Goal: Information Seeking & Learning: Learn about a topic

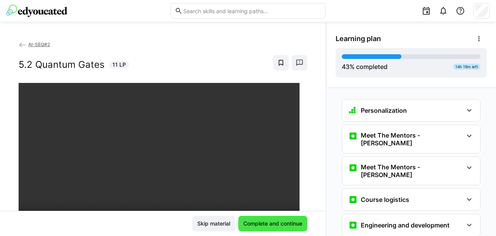
scroll to position [1664, 0]
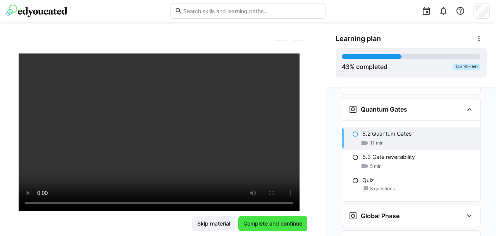
click at [270, 225] on span "Complete and continue" at bounding box center [272, 224] width 61 height 8
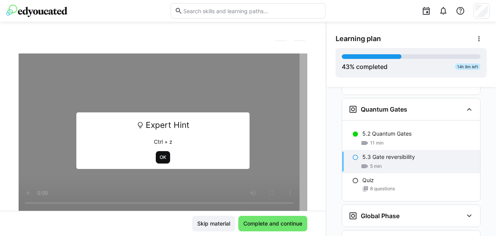
click at [156, 152] on span "OK" at bounding box center [163, 157] width 14 height 12
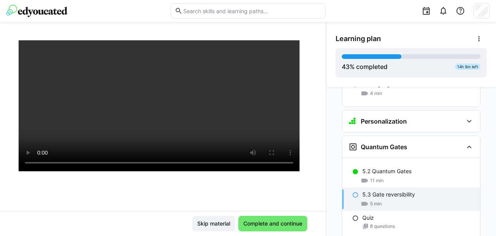
scroll to position [73, 0]
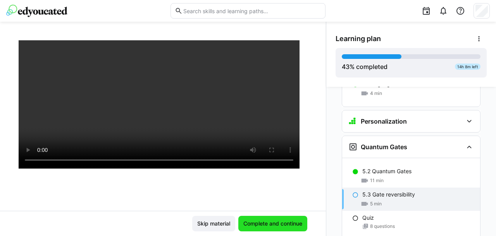
click at [264, 223] on span "Complete and continue" at bounding box center [272, 224] width 61 height 8
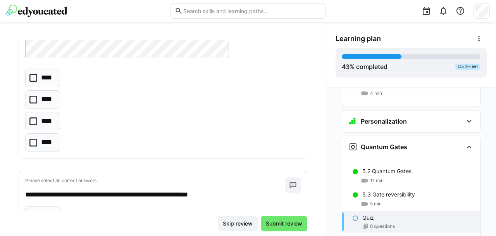
scroll to position [316, 0]
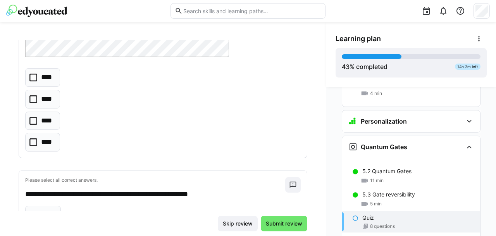
click at [33, 121] on icon at bounding box center [33, 121] width 8 height 8
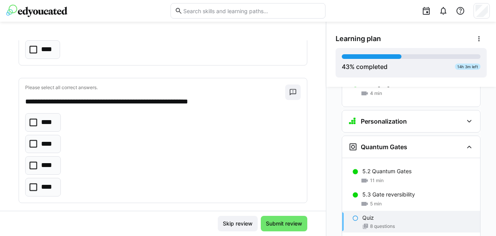
scroll to position [410, 0]
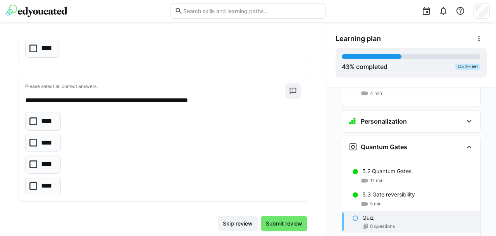
click at [33, 121] on icon at bounding box center [33, 121] width 8 height 8
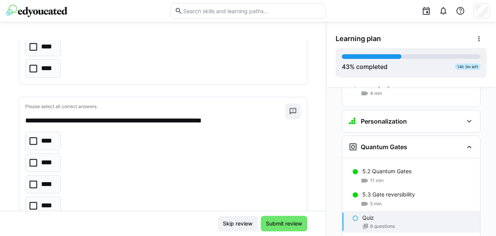
scroll to position [534, 0]
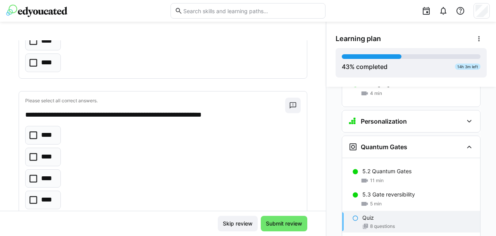
click at [30, 154] on icon at bounding box center [33, 157] width 8 height 8
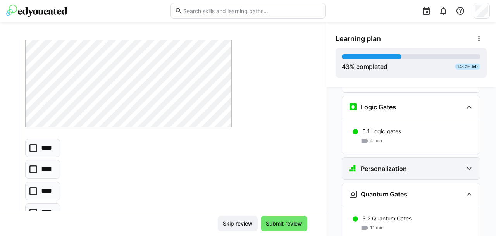
scroll to position [1583, 0]
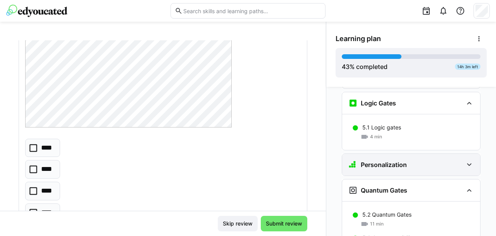
click at [388, 154] on div "Personalization" at bounding box center [411, 165] width 138 height 22
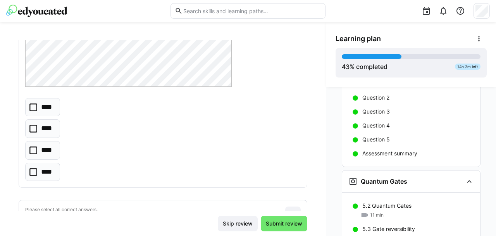
scroll to position [906, 0]
click at [27, 122] on eds-checkbox "****" at bounding box center [42, 128] width 35 height 19
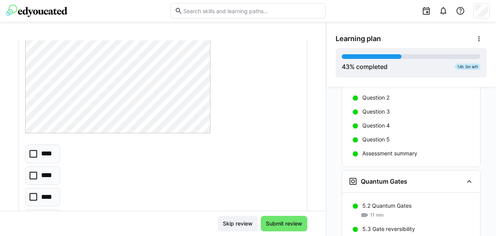
scroll to position [1268, 0]
click at [32, 170] on icon at bounding box center [33, 174] width 8 height 8
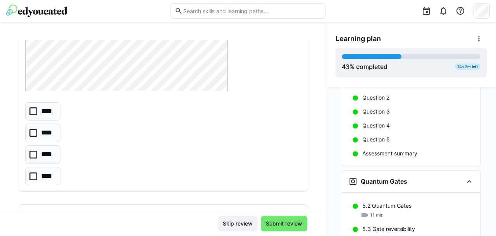
scroll to position [1654, 0]
click at [32, 149] on icon at bounding box center [33, 153] width 8 height 8
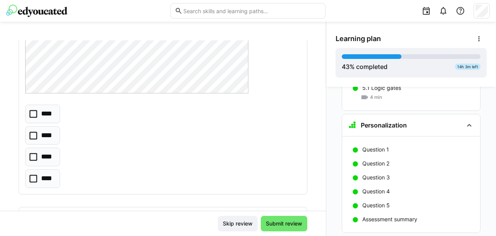
scroll to position [1756, 0]
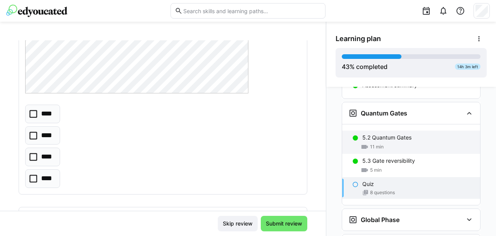
click at [381, 134] on p "5.2 Quantum Gates" at bounding box center [387, 138] width 49 height 8
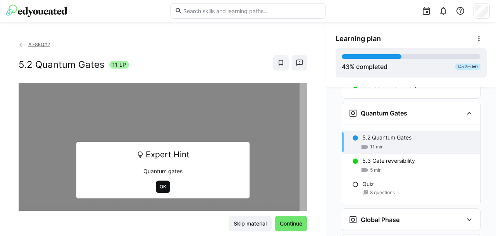
click at [159, 188] on span "OK" at bounding box center [163, 187] width 8 height 6
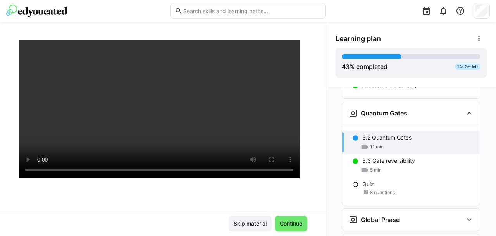
scroll to position [64, 0]
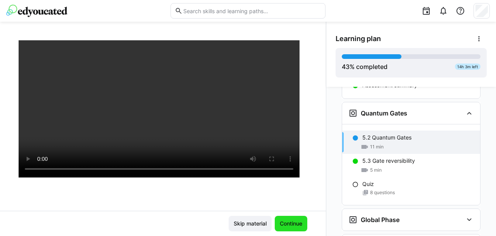
click at [288, 225] on span "Continue" at bounding box center [291, 224] width 25 height 8
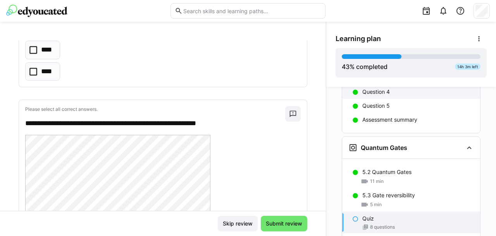
scroll to position [1722, 0]
